Goal: Navigation & Orientation: Find specific page/section

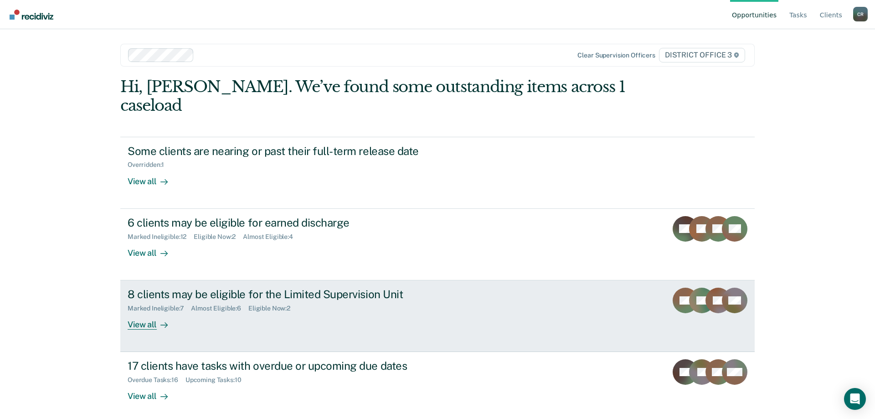
click at [221, 299] on div "8 clients may be eligible for the Limited Supervision Unit Marked Ineligible : …" at bounding box center [299, 308] width 342 height 42
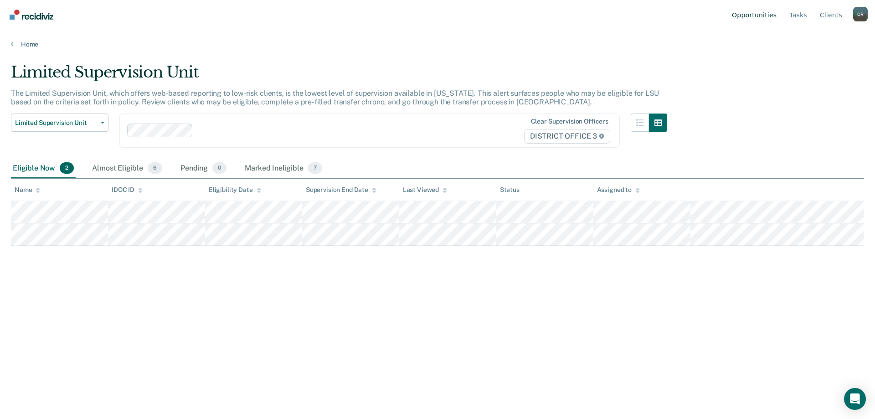
click at [778, 14] on link "Opportunities" at bounding box center [754, 14] width 48 height 29
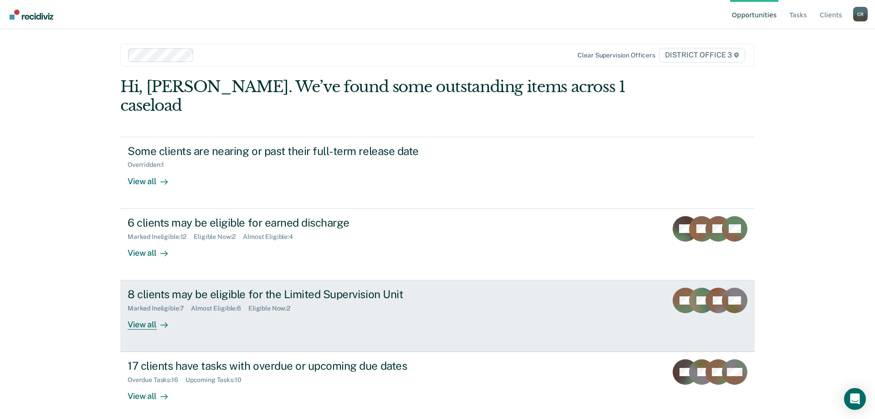
click at [474, 288] on link "8 clients may be eligible for the Limited Supervision Unit Marked Ineligible : …" at bounding box center [437, 316] width 634 height 72
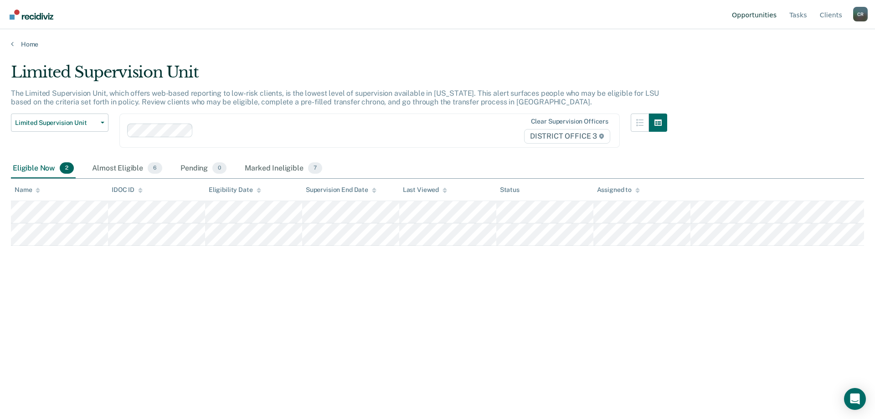
click at [766, 13] on link "Opportunities" at bounding box center [754, 14] width 48 height 29
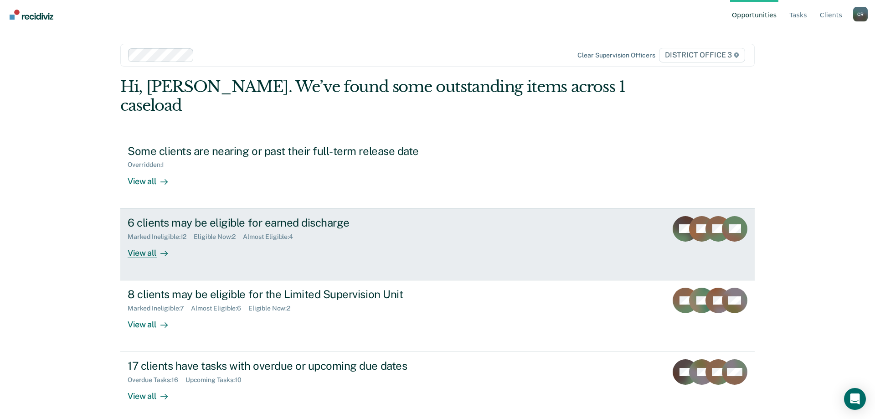
click at [414, 216] on div "6 clients may be eligible for earned discharge" at bounding box center [288, 222] width 320 height 13
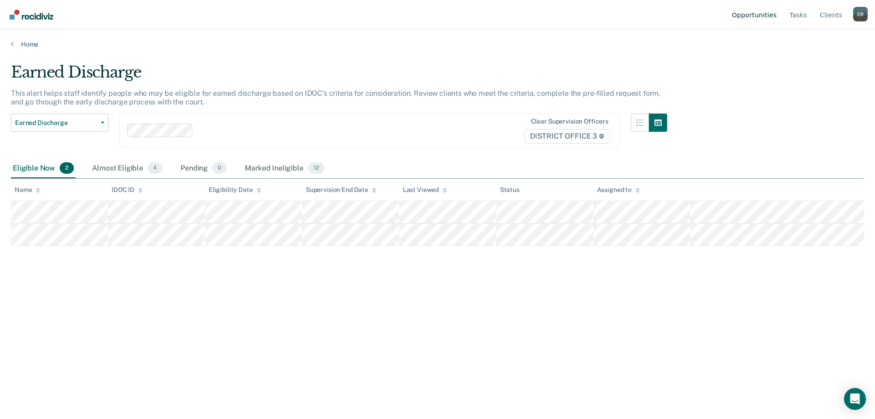
click at [756, 22] on link "Opportunities" at bounding box center [754, 14] width 48 height 29
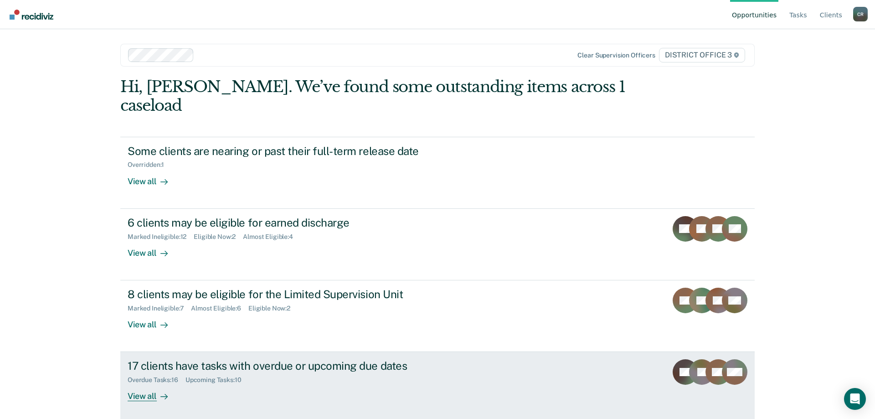
click at [473, 352] on link "17 clients have tasks with overdue or upcoming due dates Overdue Tasks : 16 Upc…" at bounding box center [437, 388] width 634 height 72
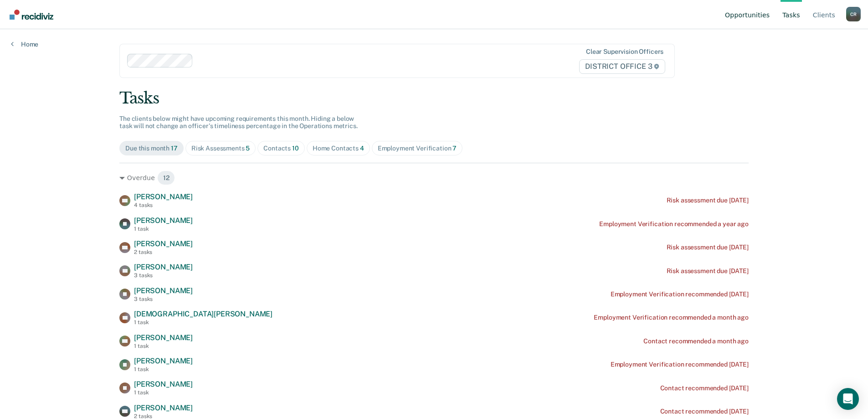
click at [757, 17] on link "Opportunities" at bounding box center [747, 14] width 48 height 29
